Goal: Task Accomplishment & Management: Use online tool/utility

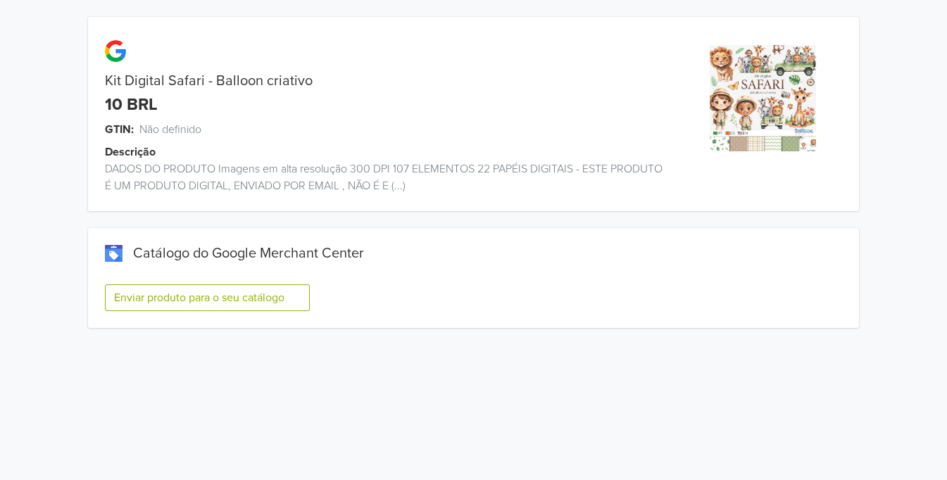
click at [181, 303] on button "Enviar produto para o seu catálogo" at bounding box center [207, 297] width 205 height 27
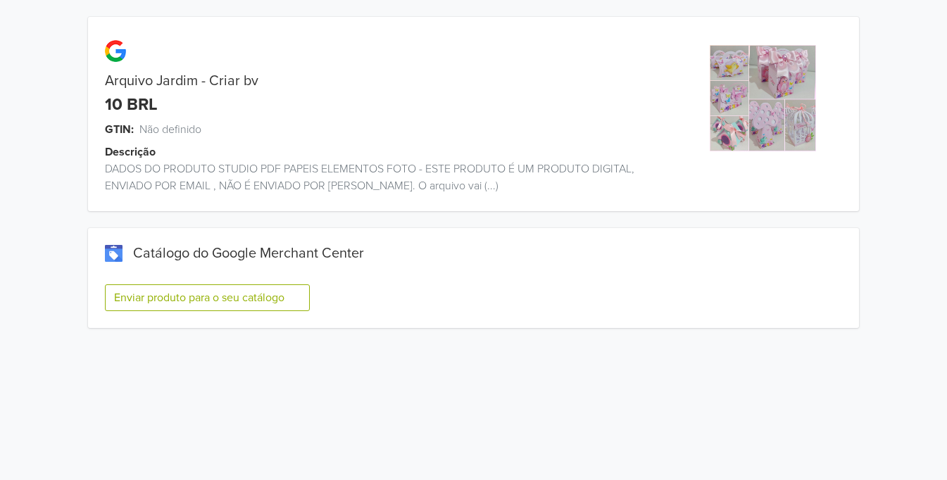
click at [301, 306] on button "Enviar produto para o seu catálogo" at bounding box center [207, 297] width 205 height 27
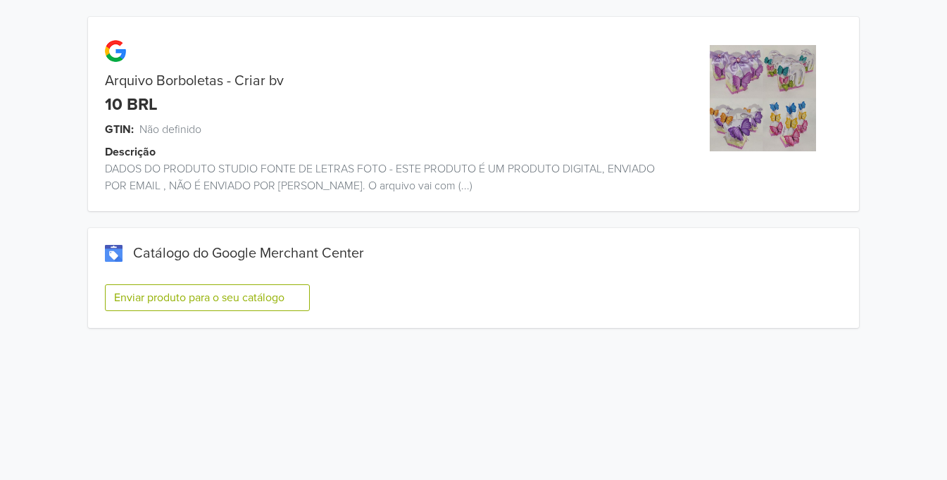
click at [233, 295] on button "Enviar produto para o seu catálogo" at bounding box center [207, 297] width 205 height 27
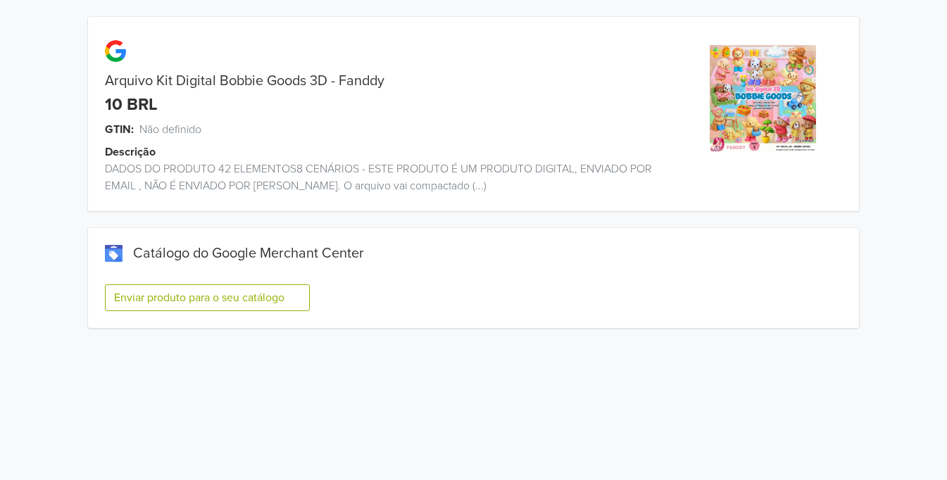
click at [236, 301] on button "Enviar produto para o seu catálogo" at bounding box center [207, 297] width 205 height 27
